Goal: Task Accomplishment & Management: Use online tool/utility

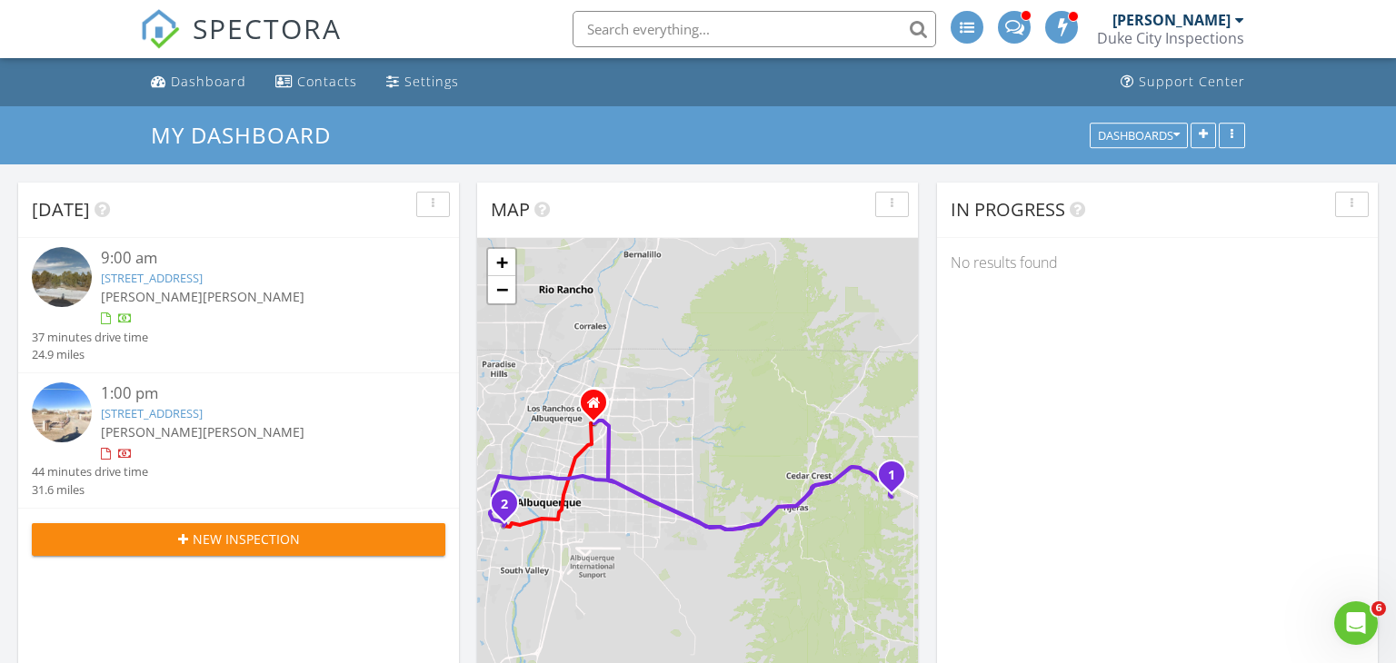
click at [203, 276] on link "61 Steeplechase Dr, Tijeras, NM 87059" at bounding box center [152, 278] width 102 height 16
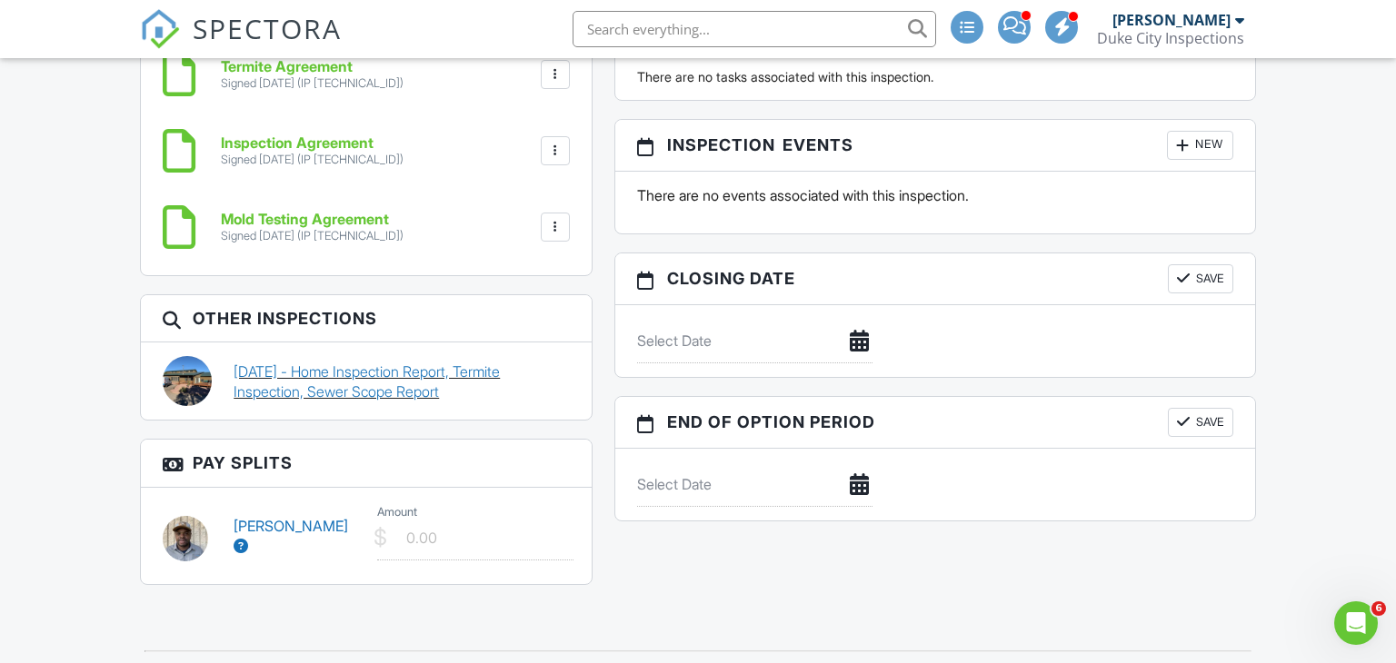
click at [325, 364] on link "11/21/2022 - Home Inspection Report, Termite Inspection, Sewer Scope Report" at bounding box center [401, 382] width 335 height 41
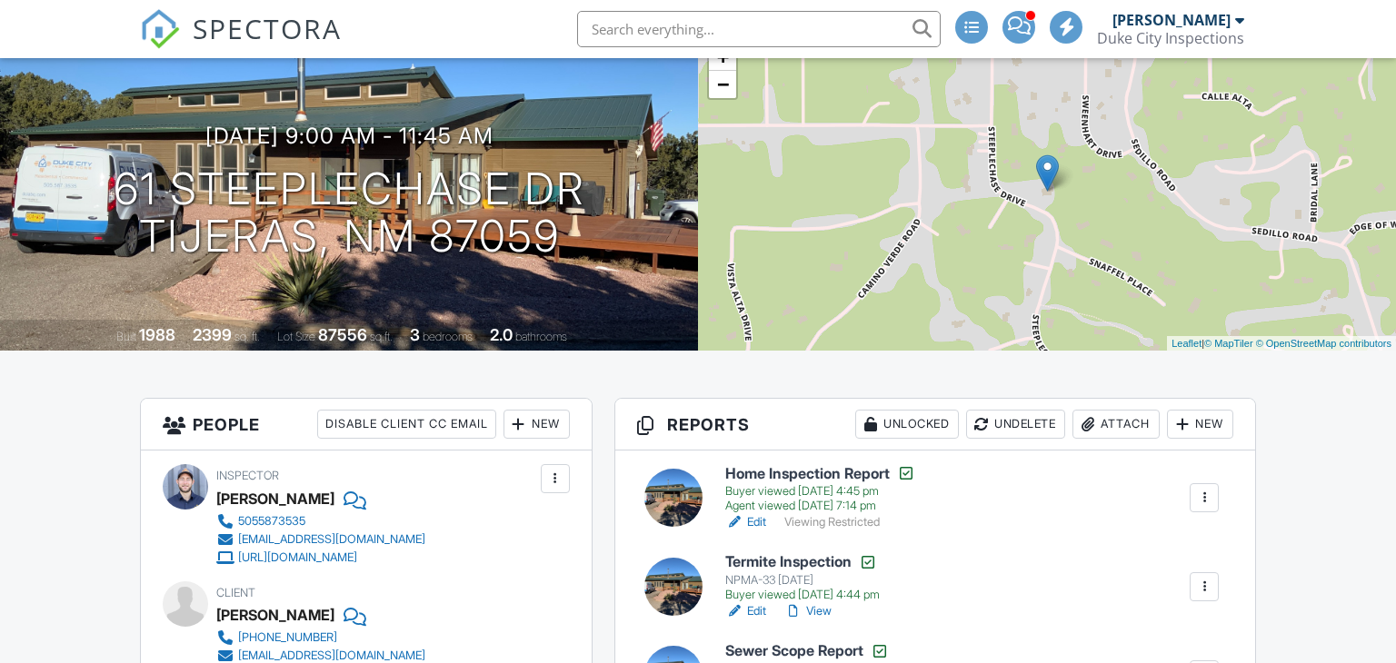
scroll to position [284, 0]
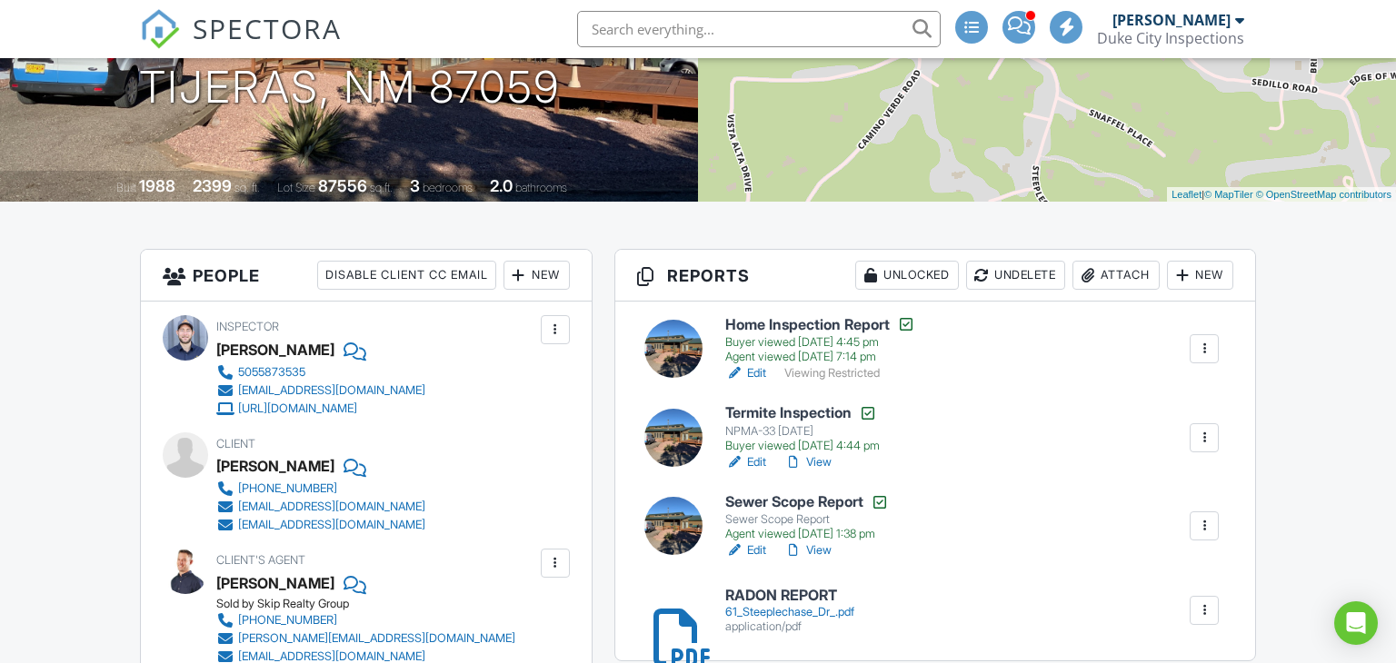
click at [801, 323] on h6 "Home Inspection Report" at bounding box center [820, 324] width 190 height 18
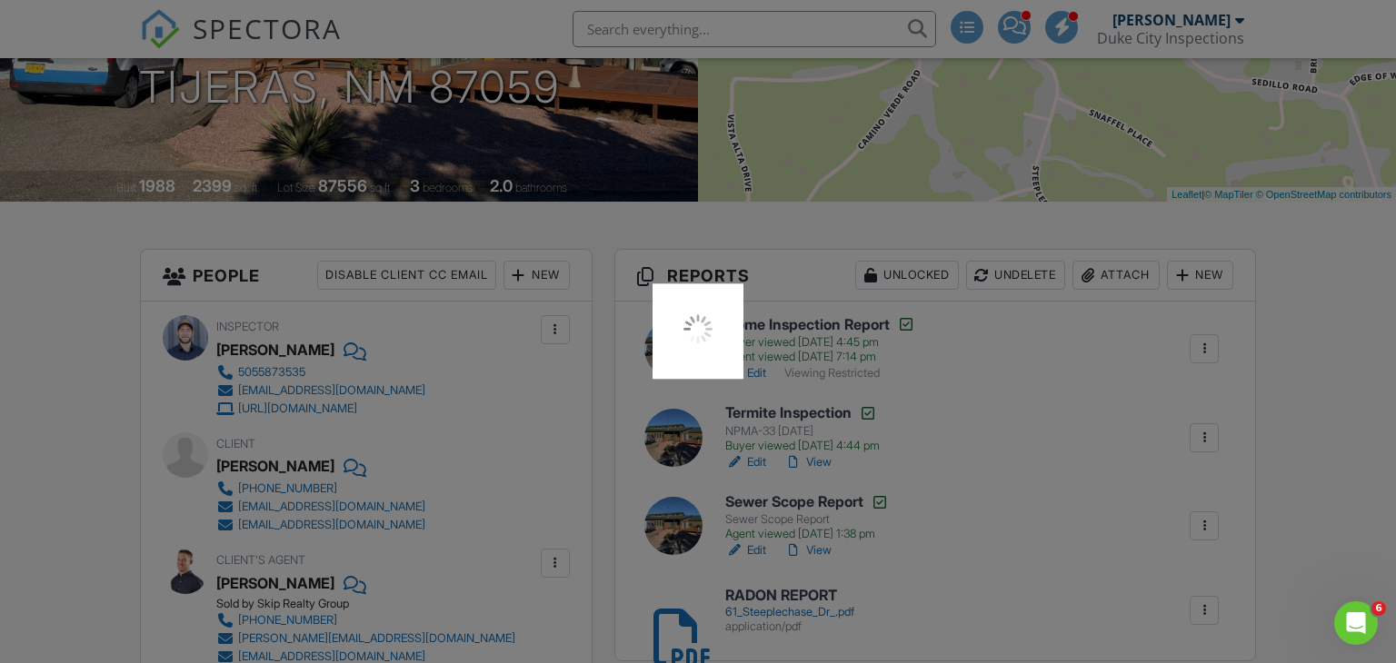
scroll to position [0, 0]
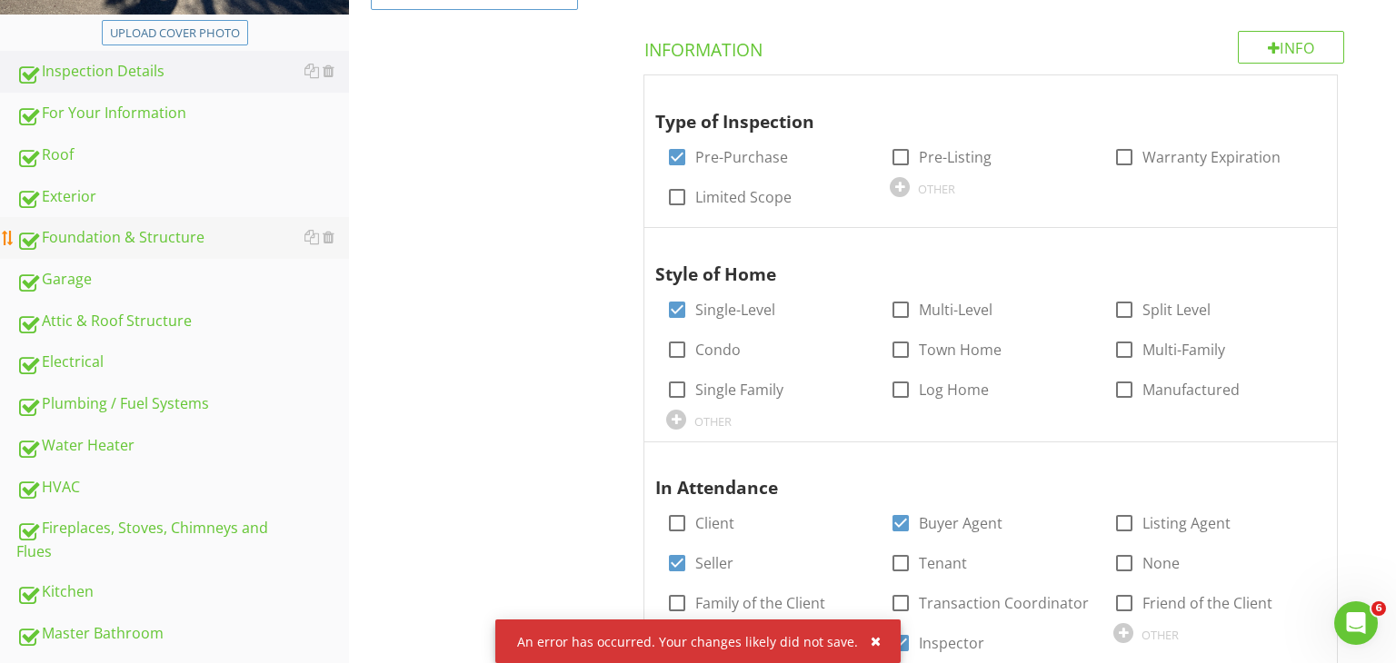
scroll to position [434, 0]
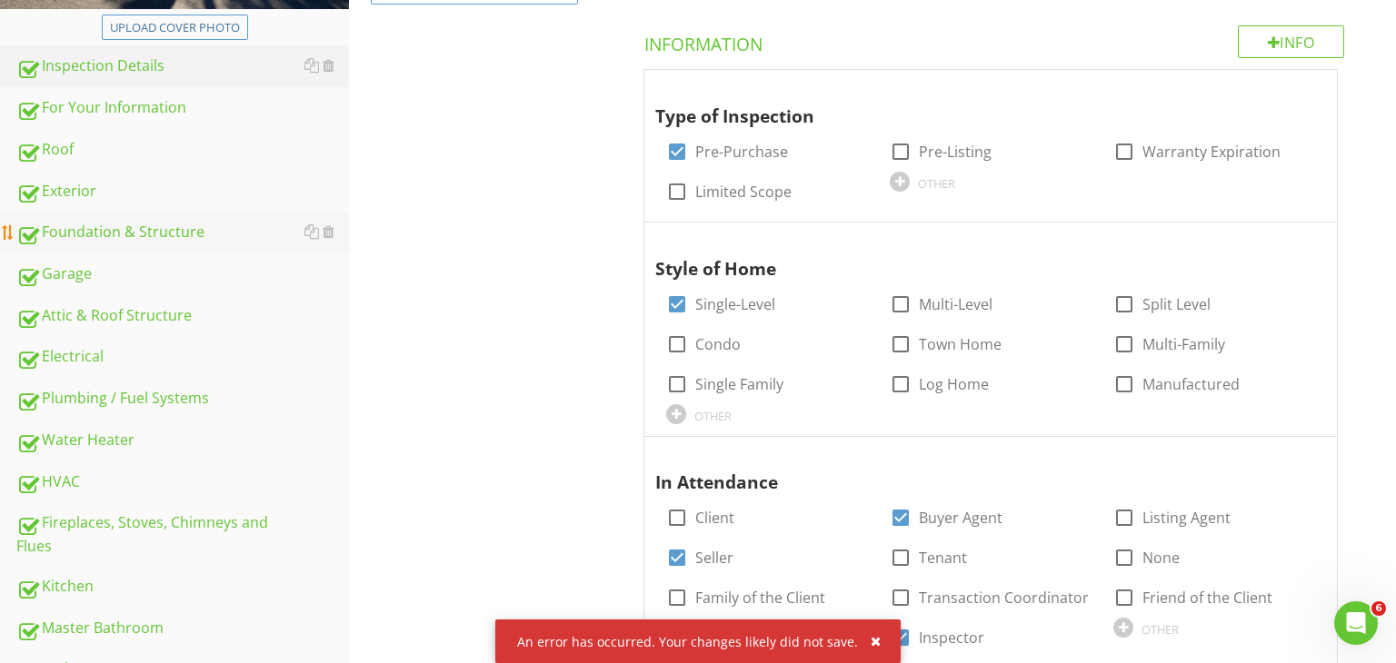
click at [174, 486] on div "HVAC" at bounding box center [182, 483] width 333 height 24
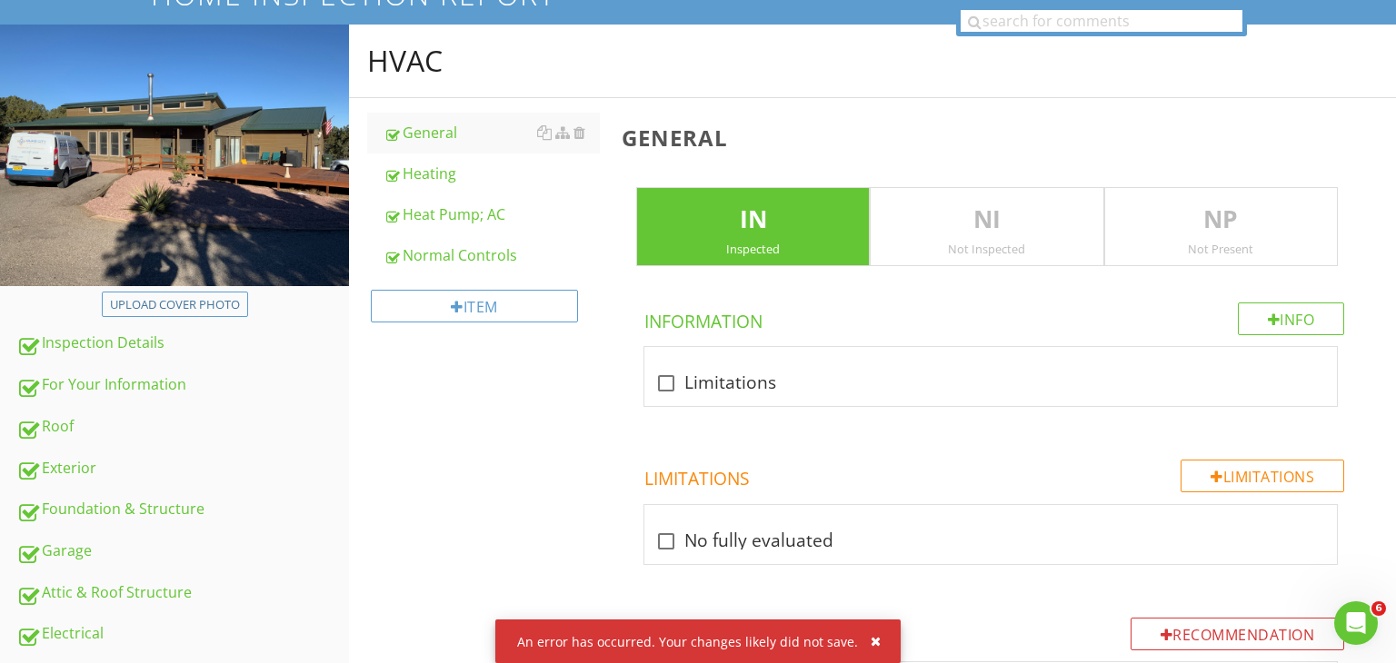
scroll to position [171, 0]
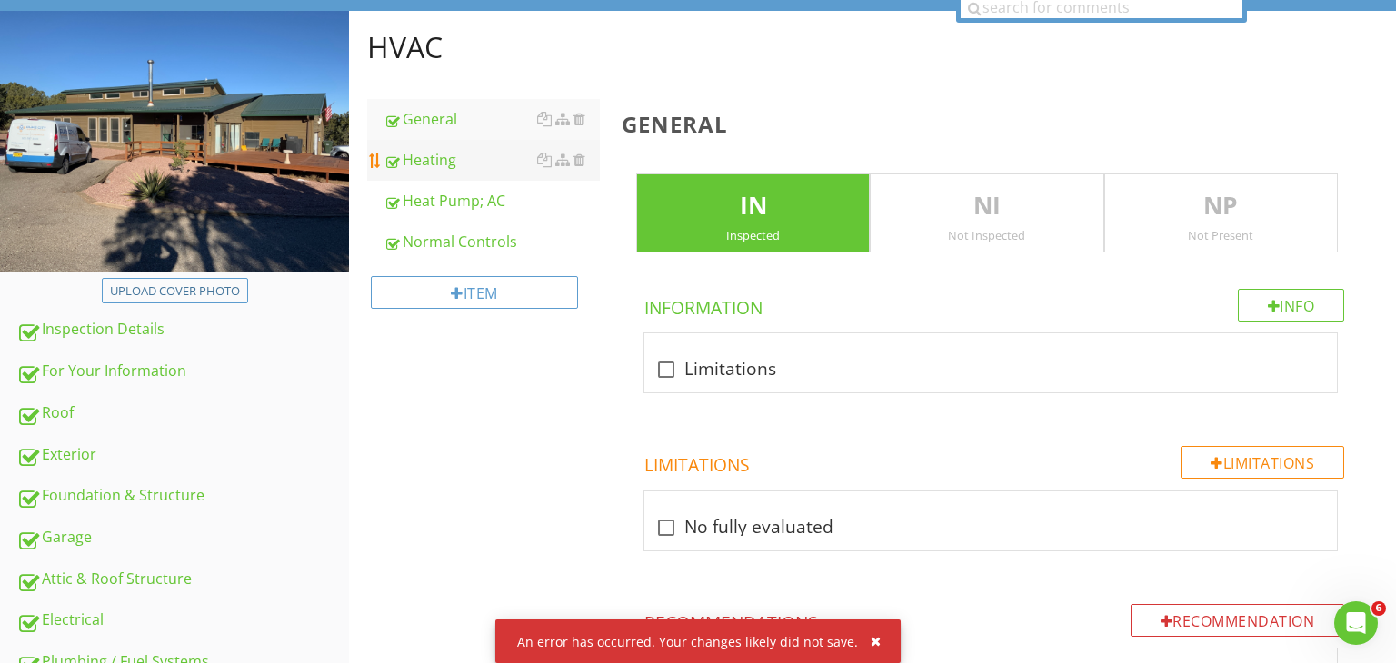
click at [463, 161] on div "Heating" at bounding box center [491, 160] width 216 height 22
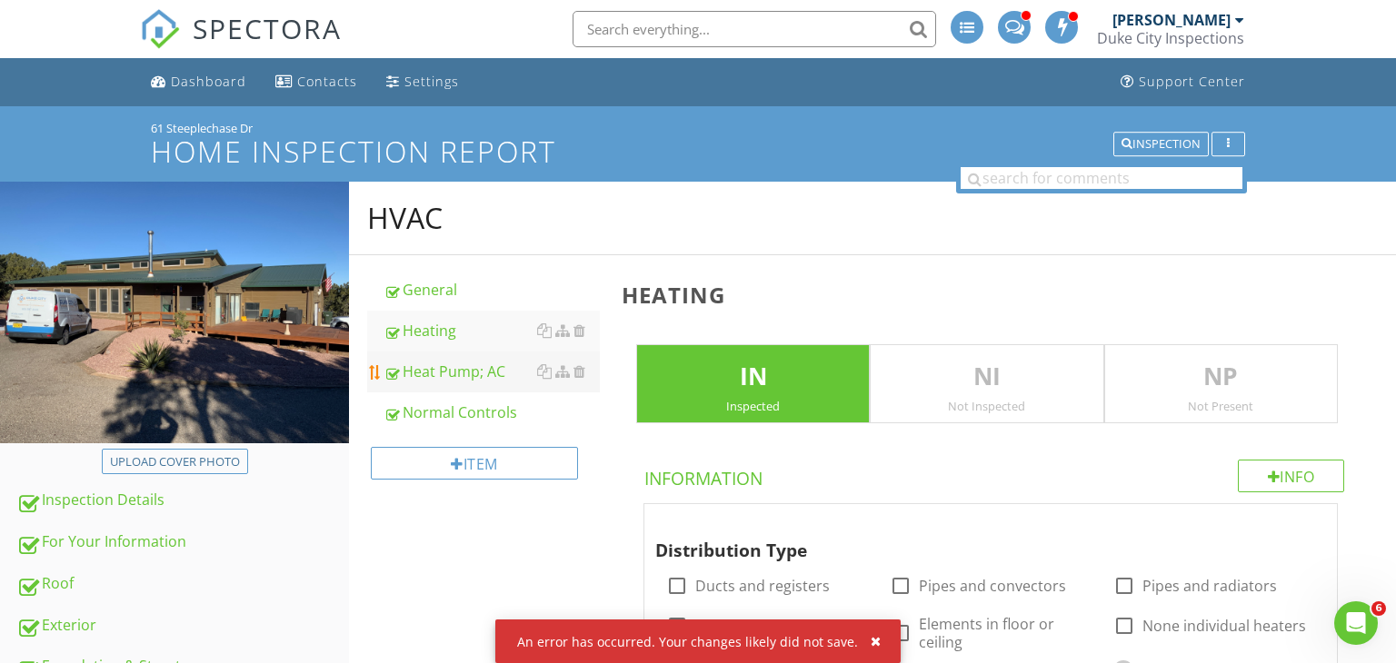
click at [443, 376] on div "Heat Pump; AC" at bounding box center [491, 372] width 216 height 22
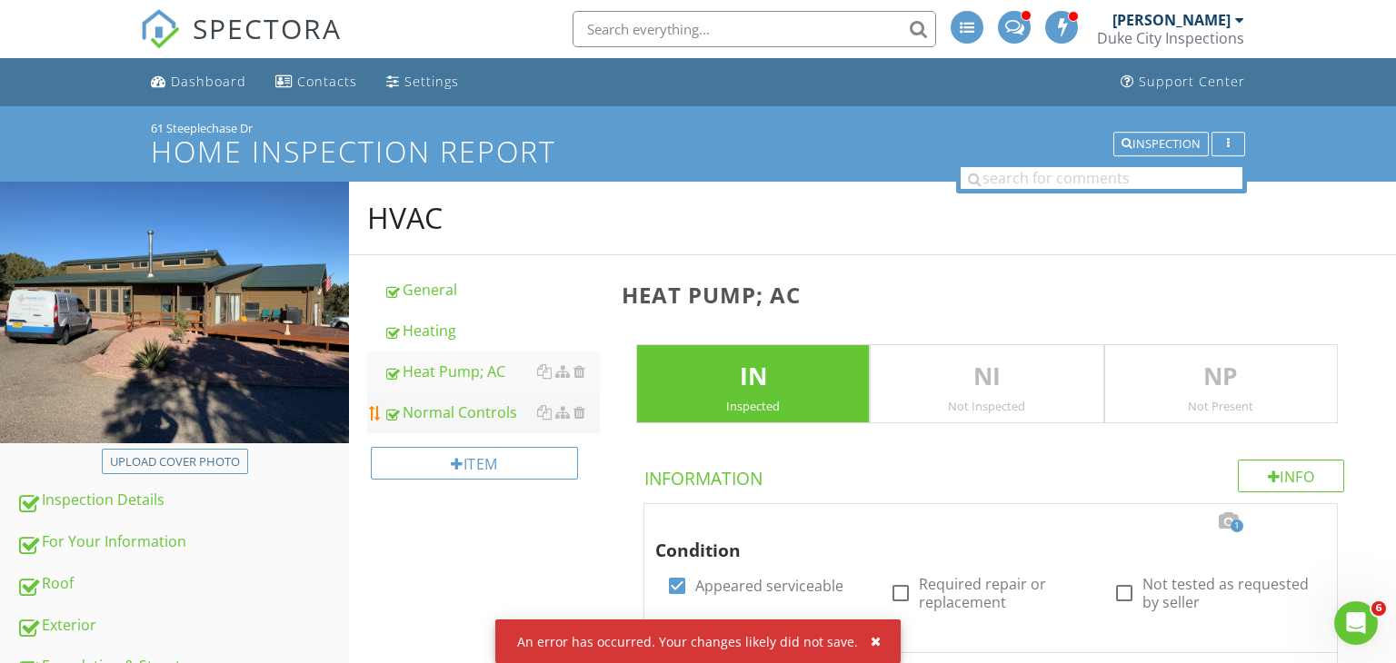
click at [473, 413] on div "Normal Controls" at bounding box center [491, 413] width 216 height 22
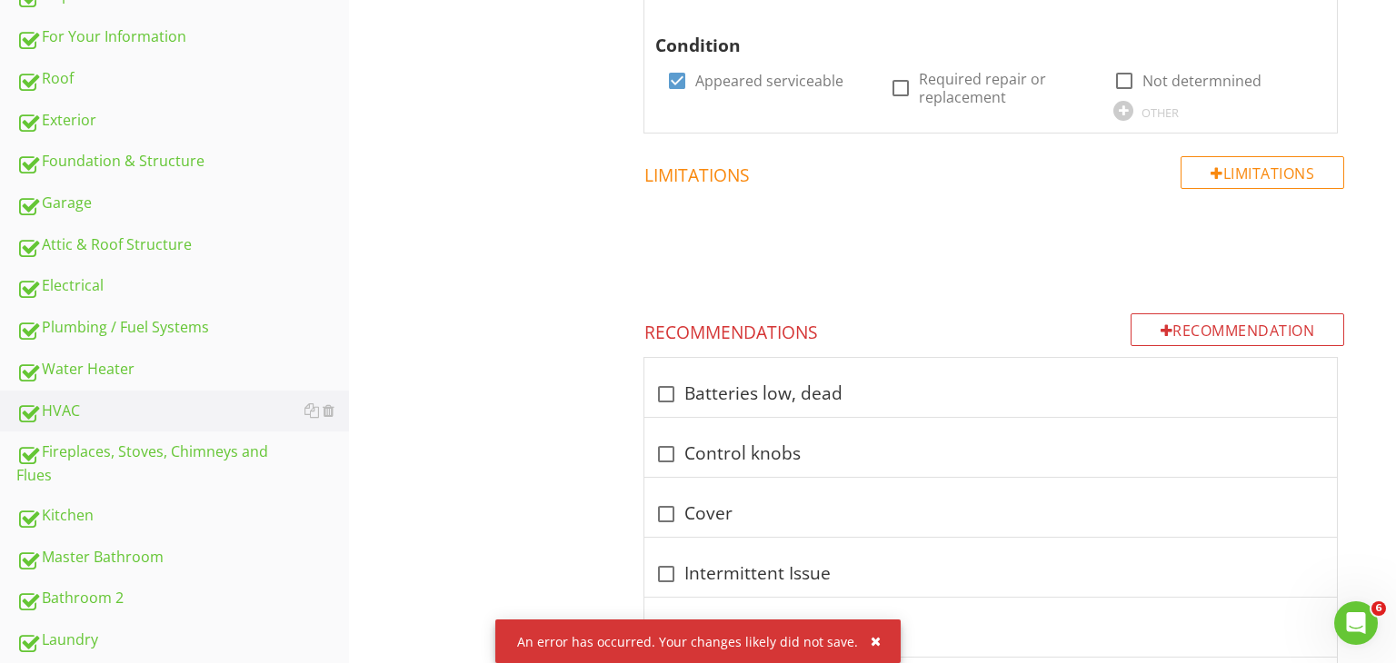
scroll to position [662, 0]
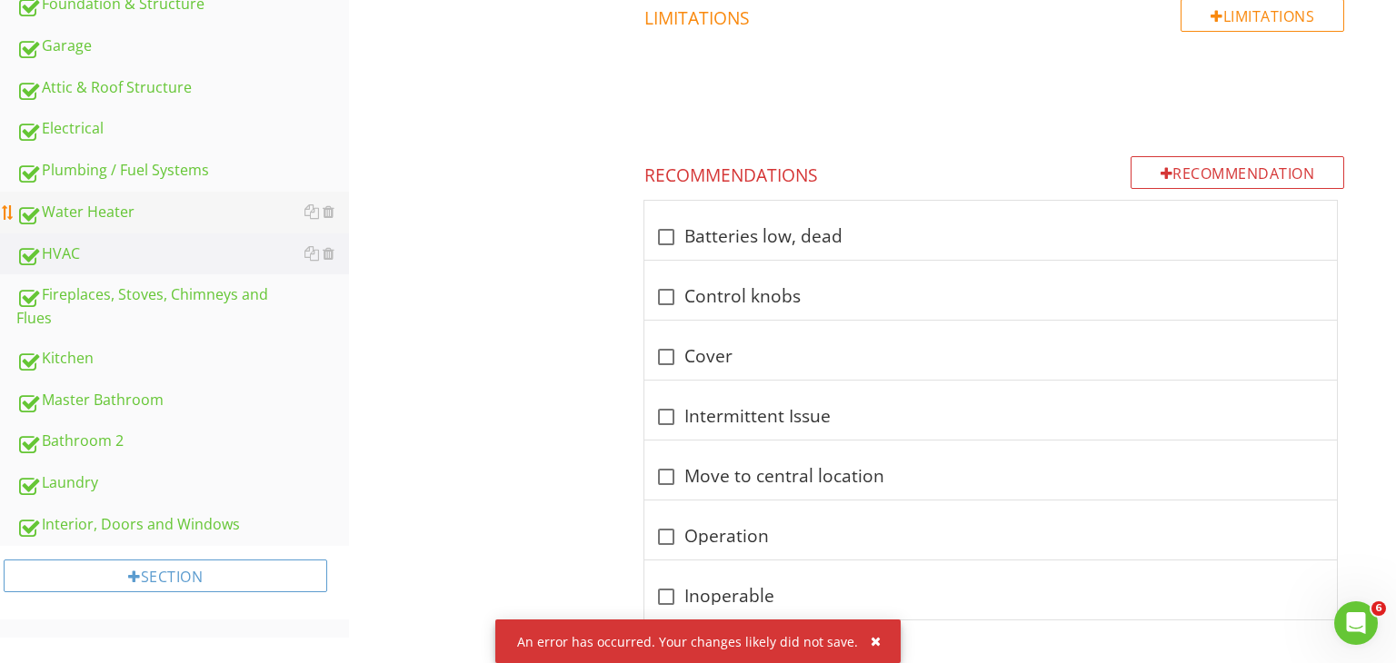
click at [190, 201] on div "Water Heater" at bounding box center [182, 213] width 333 height 24
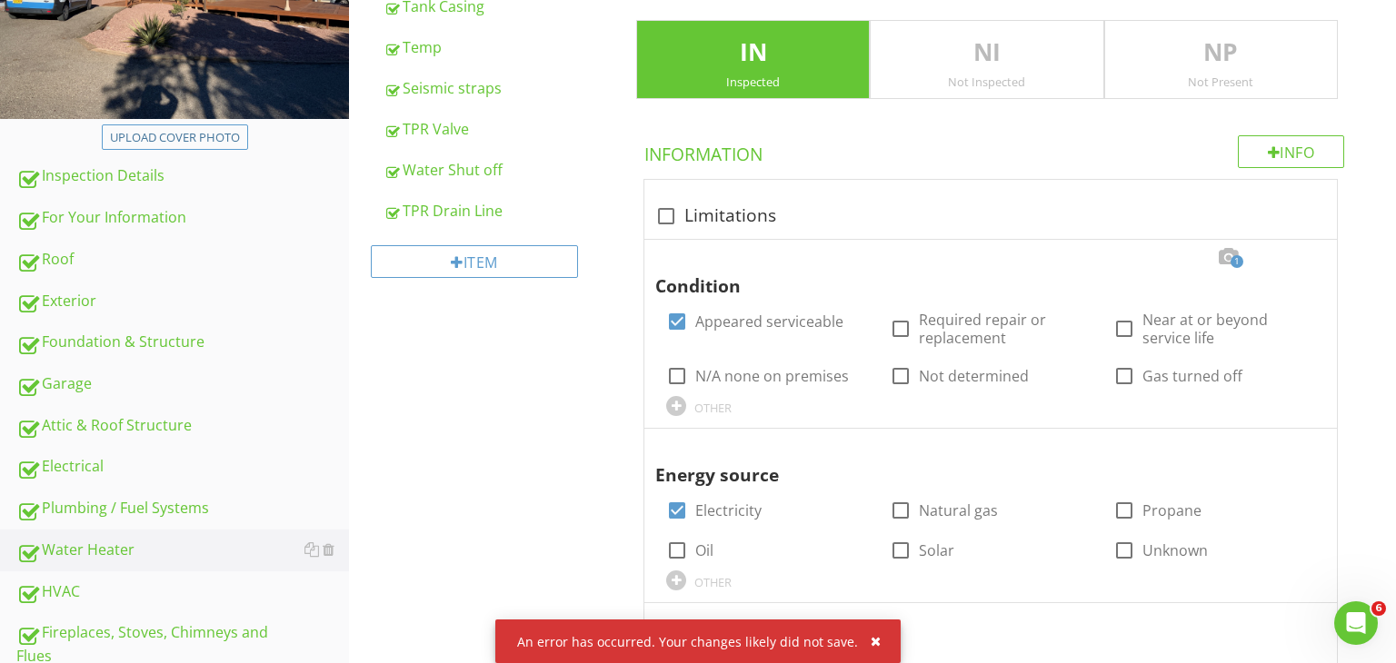
scroll to position [321, 0]
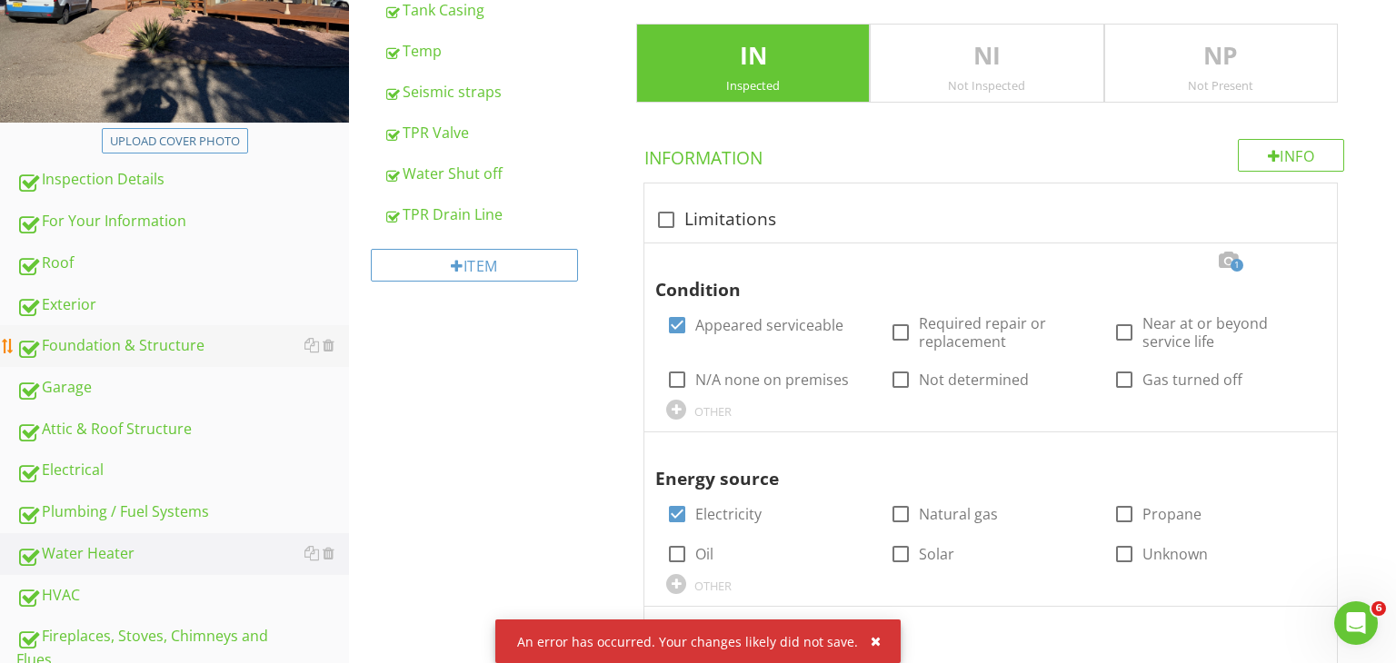
click at [115, 348] on div "Foundation & Structure" at bounding box center [182, 346] width 333 height 24
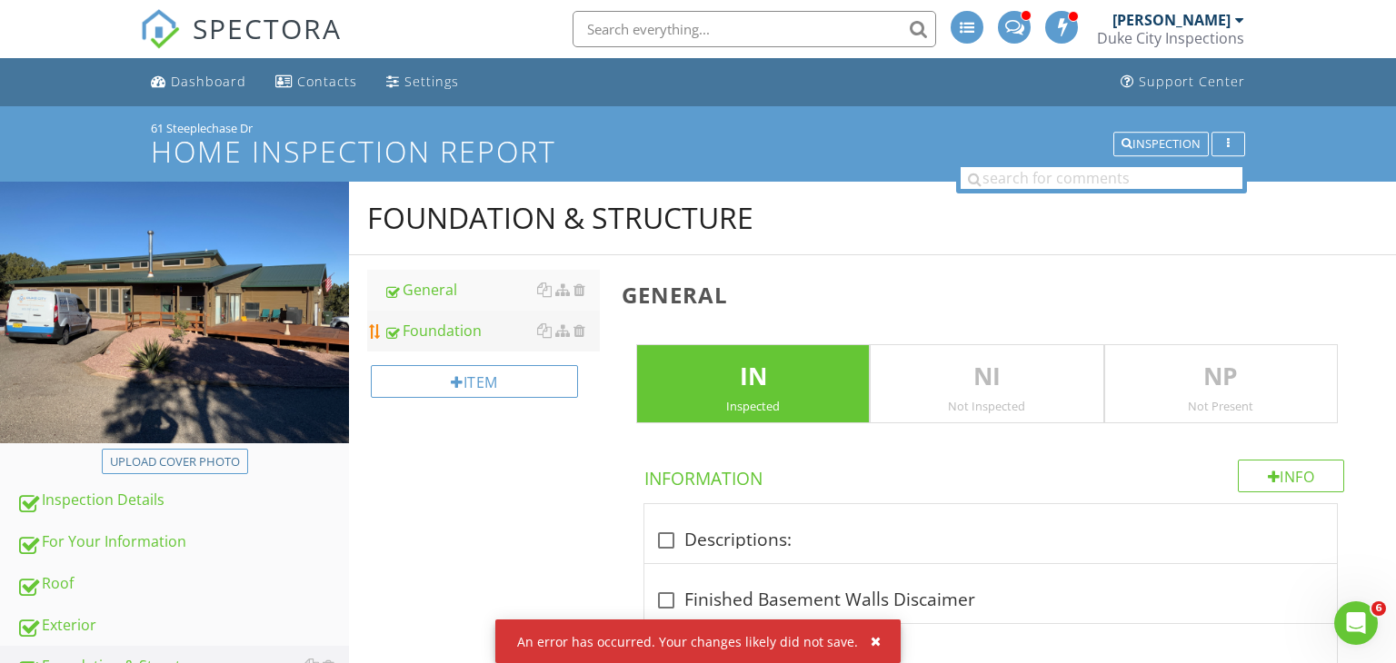
click at [454, 330] on div "Foundation" at bounding box center [491, 331] width 216 height 22
